Goal: Navigation & Orientation: Find specific page/section

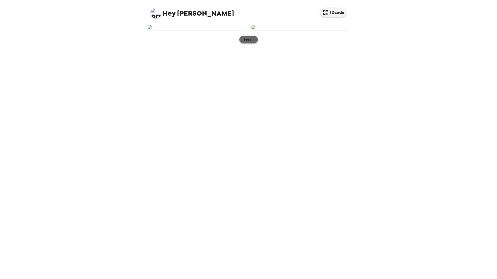
click at [245, 43] on button "See all" at bounding box center [248, 40] width 18 height 8
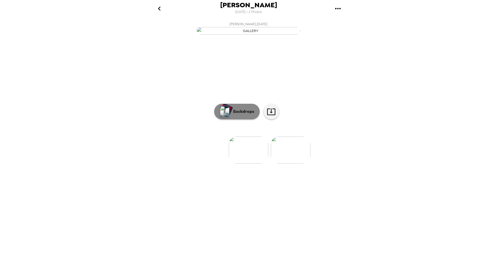
click at [239, 119] on button "Backdrops" at bounding box center [236, 112] width 45 height 16
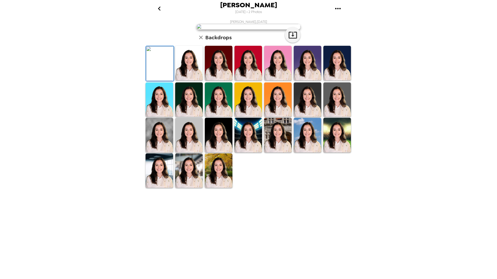
click at [188, 80] on img at bounding box center [189, 63] width 28 height 35
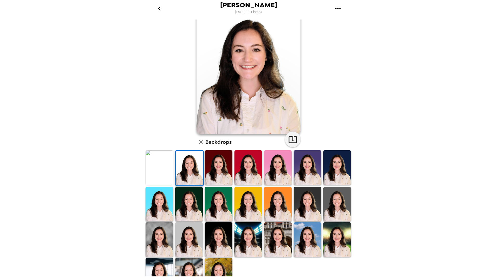
scroll to position [33, 0]
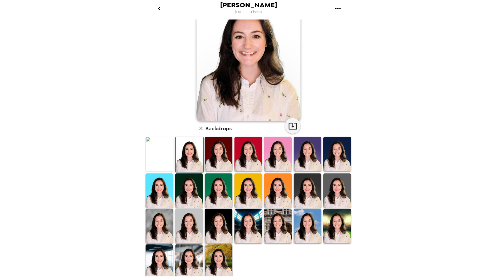
click at [220, 263] on img at bounding box center [219, 261] width 28 height 35
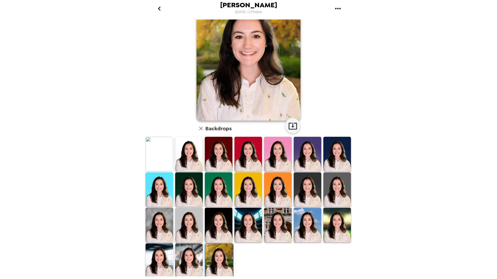
click at [201, 262] on img at bounding box center [189, 260] width 28 height 35
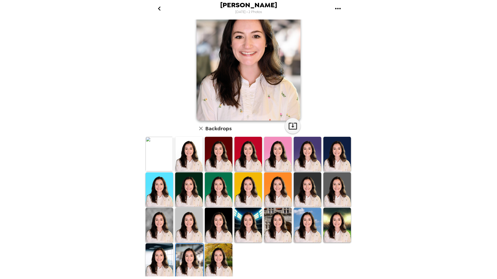
click at [165, 265] on img at bounding box center [159, 260] width 28 height 35
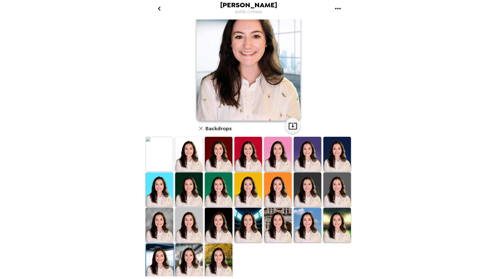
click at [163, 231] on img at bounding box center [159, 225] width 28 height 35
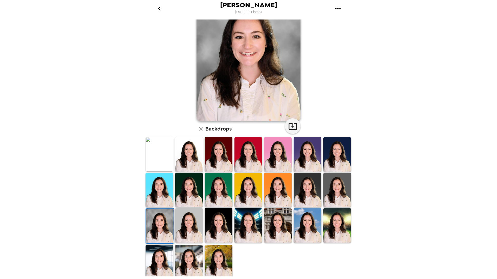
scroll to position [0, 0]
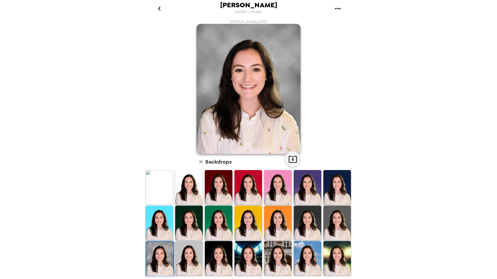
click at [282, 189] on img at bounding box center [278, 187] width 28 height 35
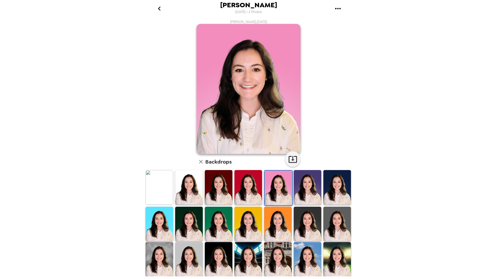
click at [192, 195] on img at bounding box center [189, 187] width 28 height 35
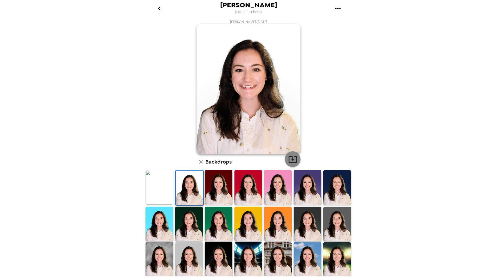
click at [289, 159] on icon "button" at bounding box center [292, 159] width 9 height 9
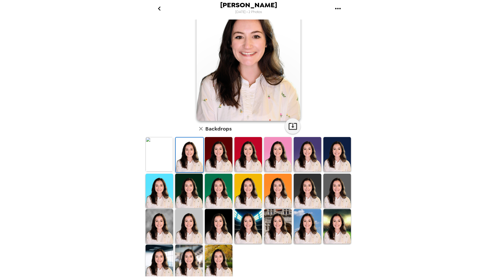
scroll to position [33, 0]
drag, startPoint x: 269, startPoint y: 220, endPoint x: 282, endPoint y: 224, distance: 14.4
click at [269, 220] on img at bounding box center [278, 226] width 28 height 35
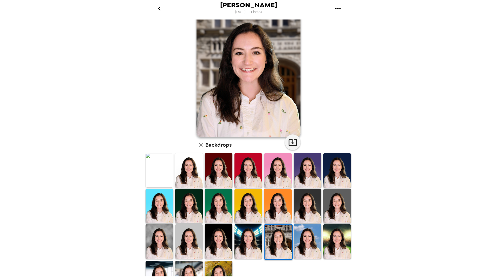
scroll to position [0, 0]
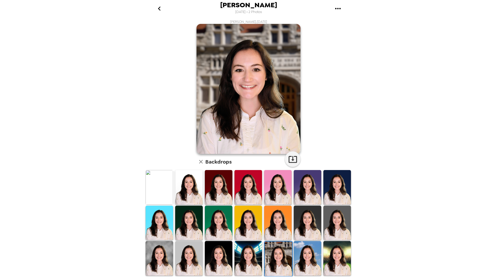
click at [299, 258] on img at bounding box center [308, 258] width 28 height 35
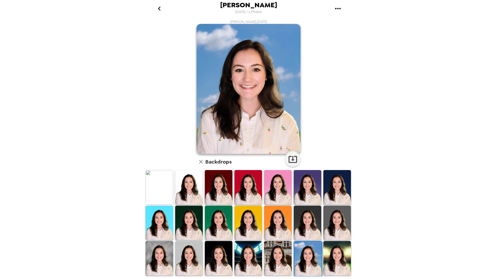
click at [330, 255] on img at bounding box center [337, 258] width 28 height 35
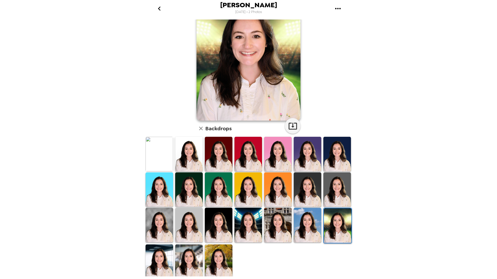
click at [178, 259] on img at bounding box center [189, 261] width 28 height 35
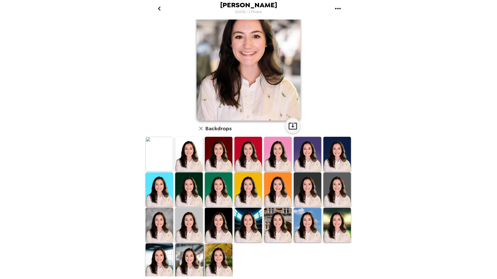
click at [152, 259] on img at bounding box center [159, 260] width 28 height 35
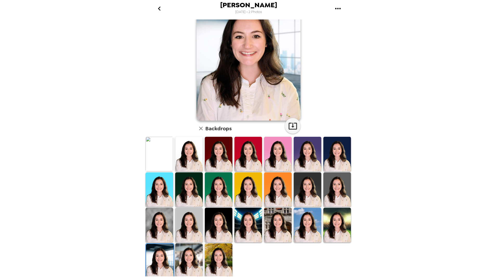
click at [185, 252] on img at bounding box center [189, 260] width 28 height 35
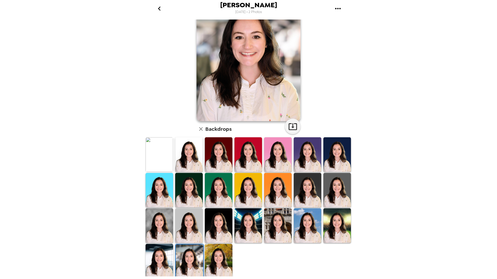
scroll to position [33, 0]
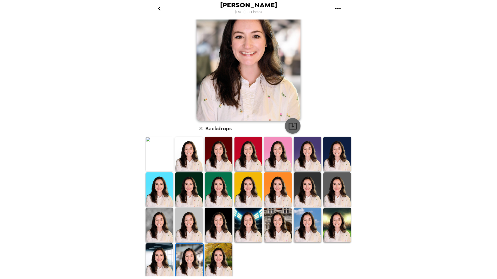
click at [295, 124] on icon "button" at bounding box center [292, 126] width 8 height 7
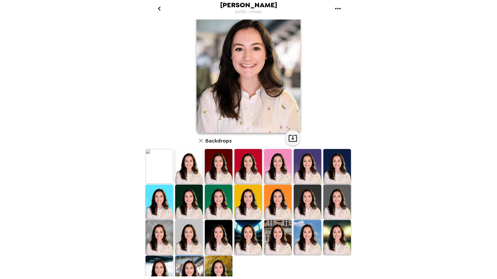
scroll to position [0, 0]
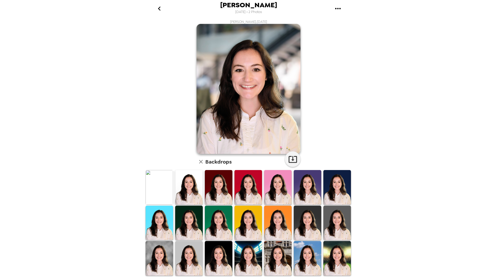
click at [162, 189] on img at bounding box center [159, 187] width 28 height 35
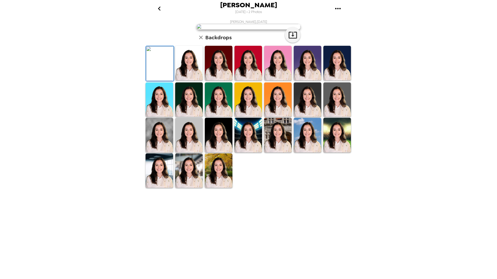
click at [158, 8] on icon "go back" at bounding box center [159, 8] width 3 height 4
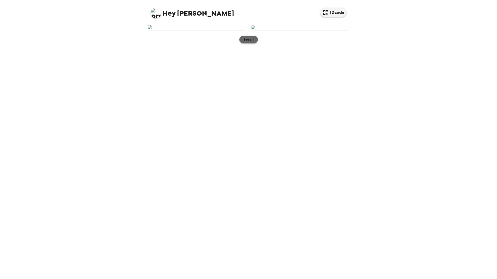
click at [252, 43] on button "See all" at bounding box center [248, 40] width 18 height 8
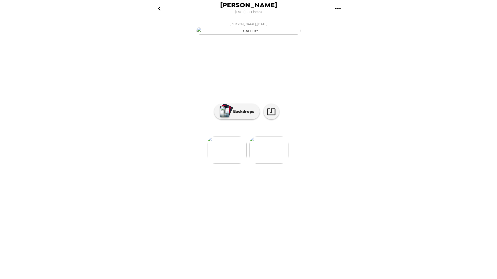
scroll to position [0, 28]
click at [249, 115] on p "Backdrops" at bounding box center [242, 111] width 24 height 6
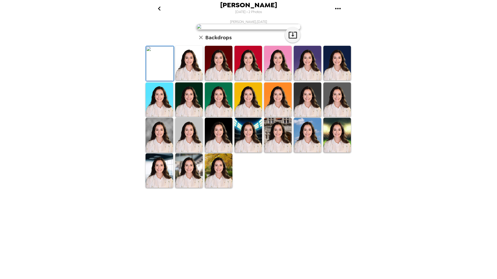
click at [283, 117] on img at bounding box center [278, 99] width 28 height 35
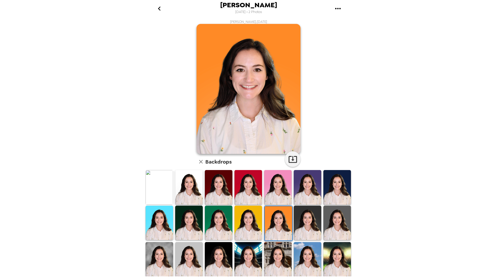
click at [303, 224] on img at bounding box center [308, 222] width 28 height 35
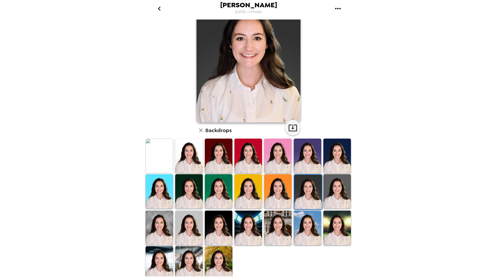
scroll to position [33, 0]
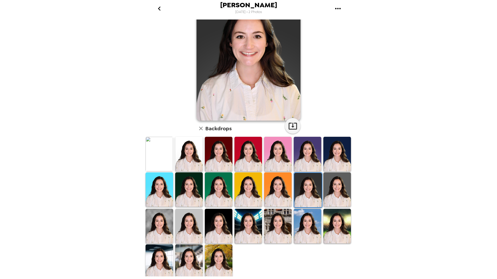
click at [173, 217] on div at bounding box center [159, 226] width 30 height 36
click at [163, 218] on img at bounding box center [159, 226] width 28 height 35
